Goal: Task Accomplishment & Management: Manage account settings

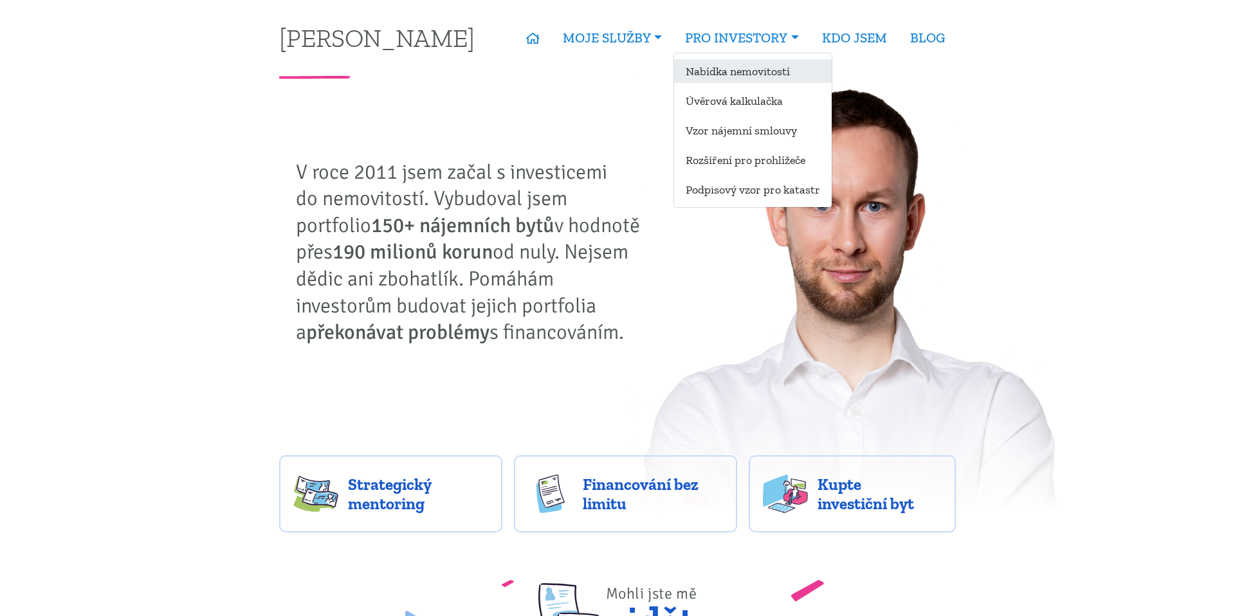
click at [717, 70] on link "Nabídka nemovitostí" at bounding box center [753, 71] width 158 height 24
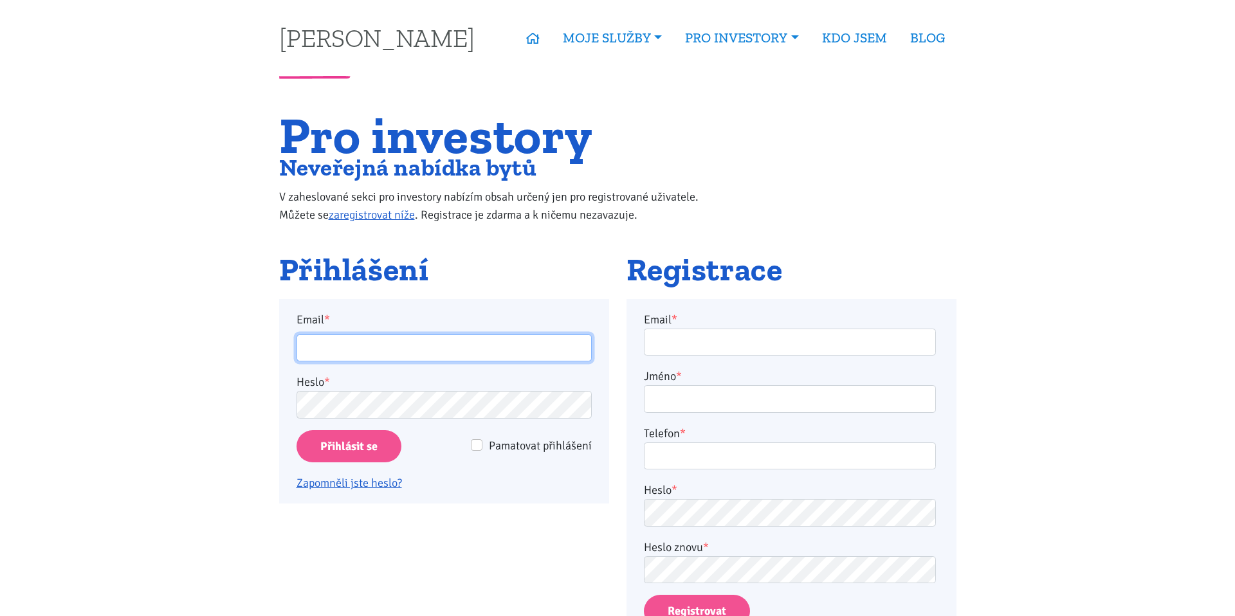
click at [450, 346] on input "Email *" at bounding box center [443, 348] width 295 height 28
type input "ladislav@grey.biz"
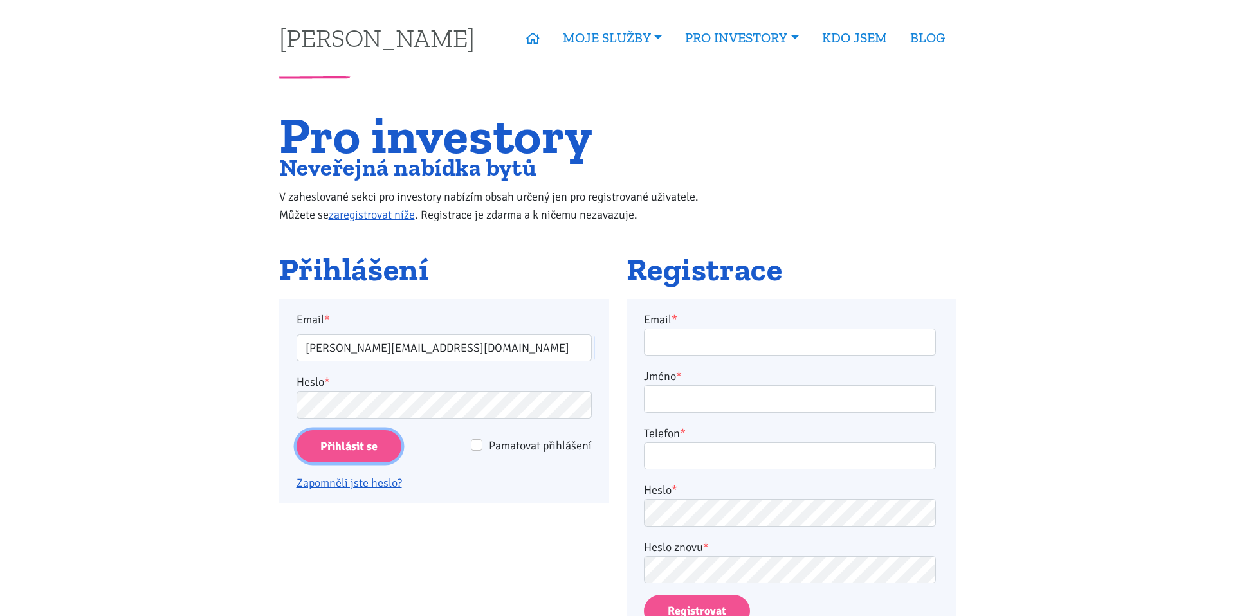
click at [324, 446] on input "Přihlásit se" at bounding box center [348, 446] width 105 height 33
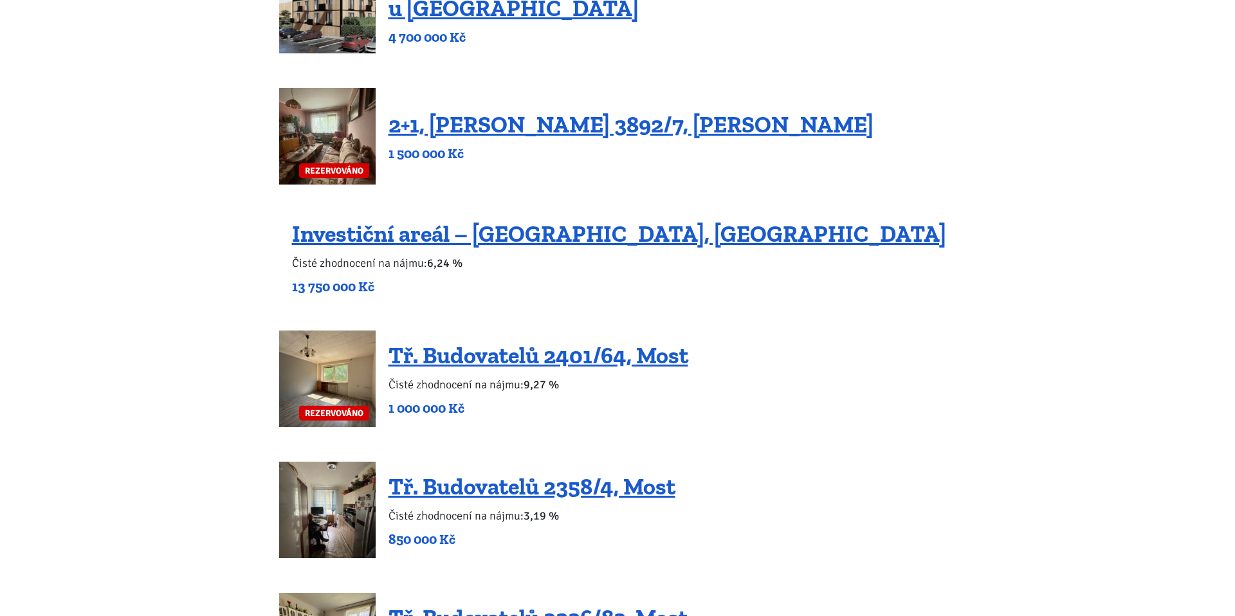
scroll to position [839, 0]
